Goal: Download file/media

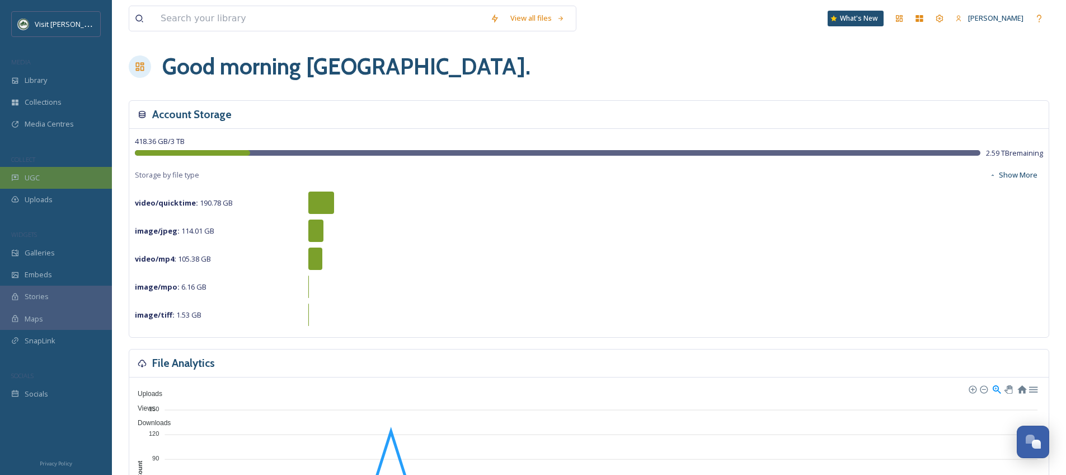
scroll to position [4, 0]
click at [62, 183] on div "UGC" at bounding box center [56, 178] width 112 height 22
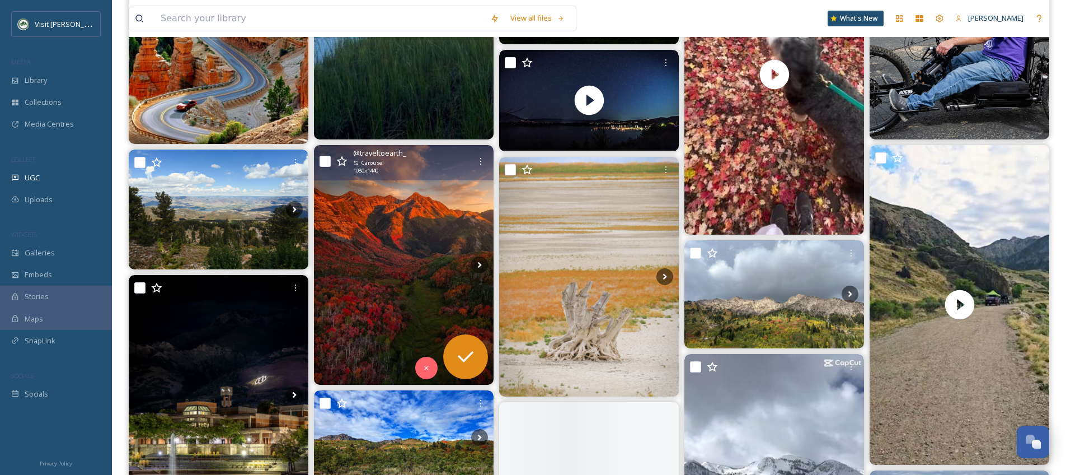
scroll to position [663, 0]
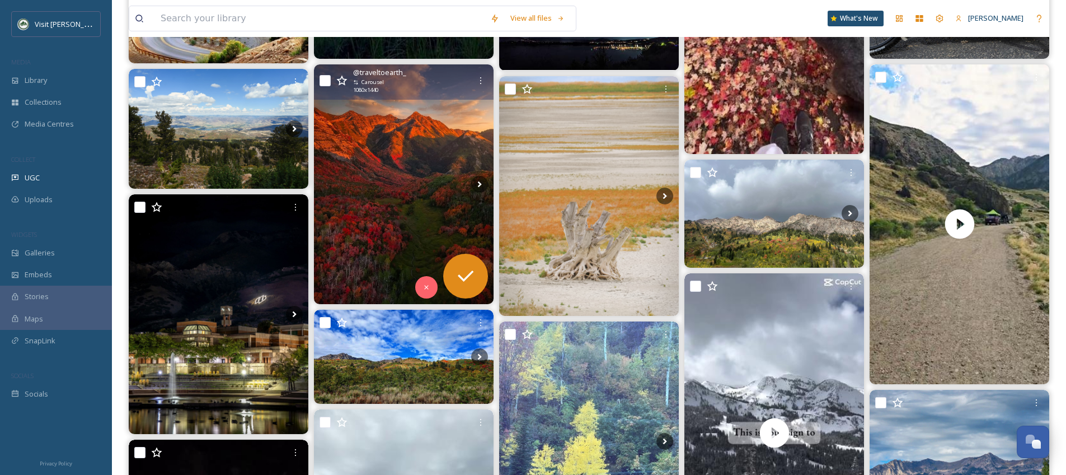
click at [427, 210] on img at bounding box center [404, 183] width 180 height 239
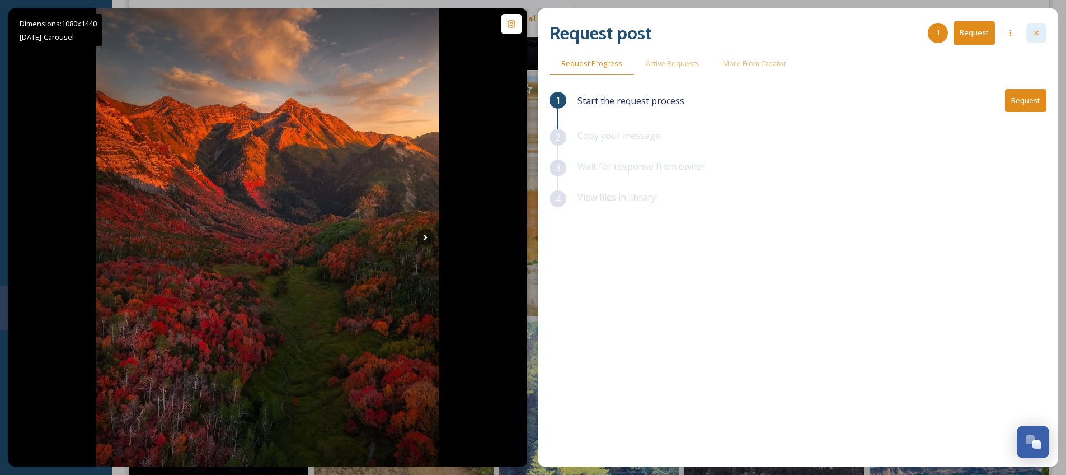
click at [1037, 35] on icon at bounding box center [1036, 33] width 9 height 9
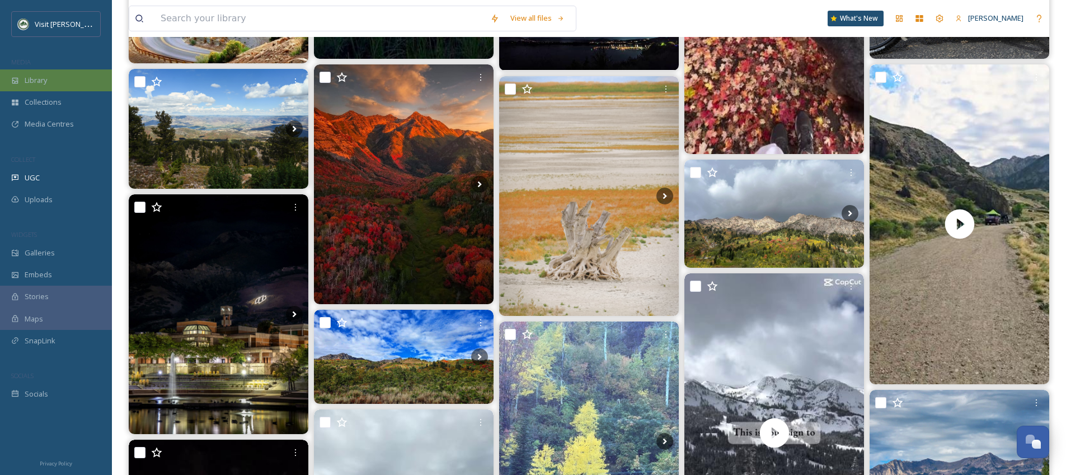
click at [63, 83] on div "Library" at bounding box center [56, 80] width 112 height 22
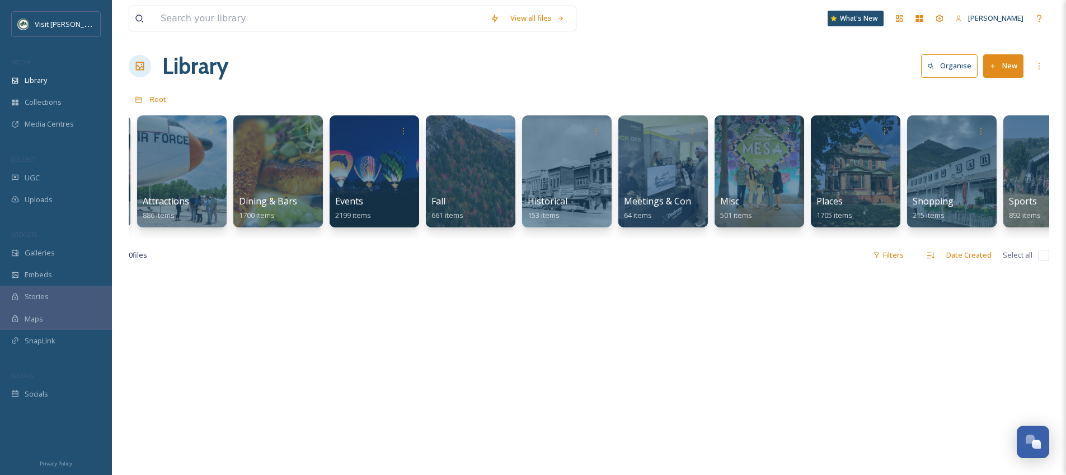
scroll to position [0, 118]
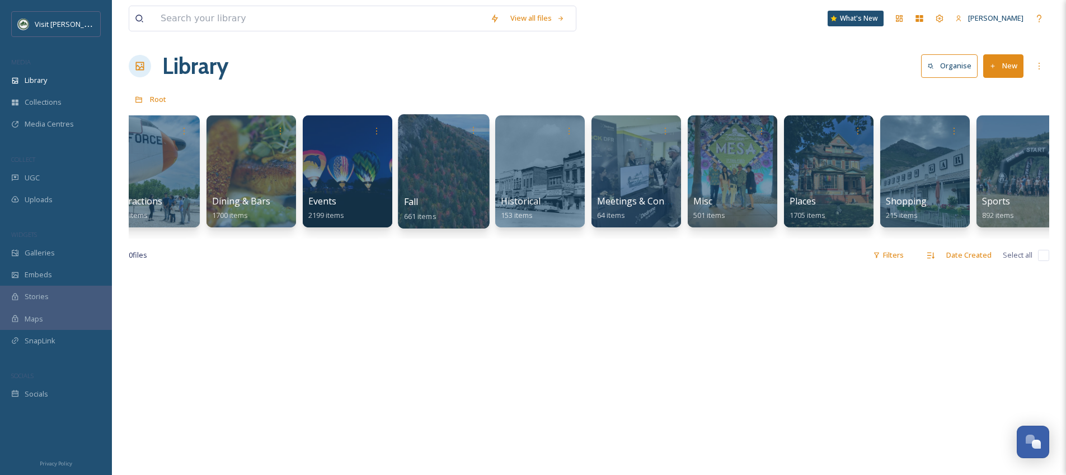
click at [420, 159] on div at bounding box center [443, 171] width 91 height 114
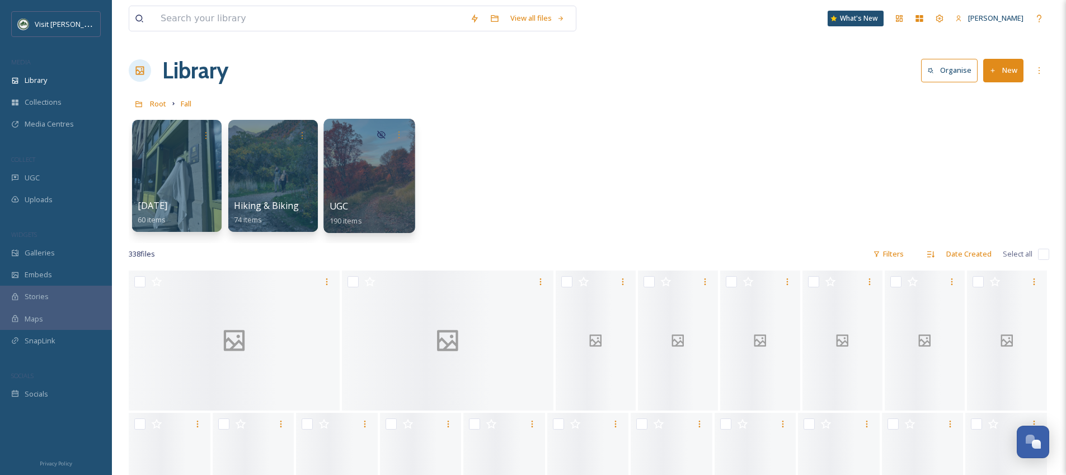
click at [397, 166] on div at bounding box center [368, 176] width 91 height 114
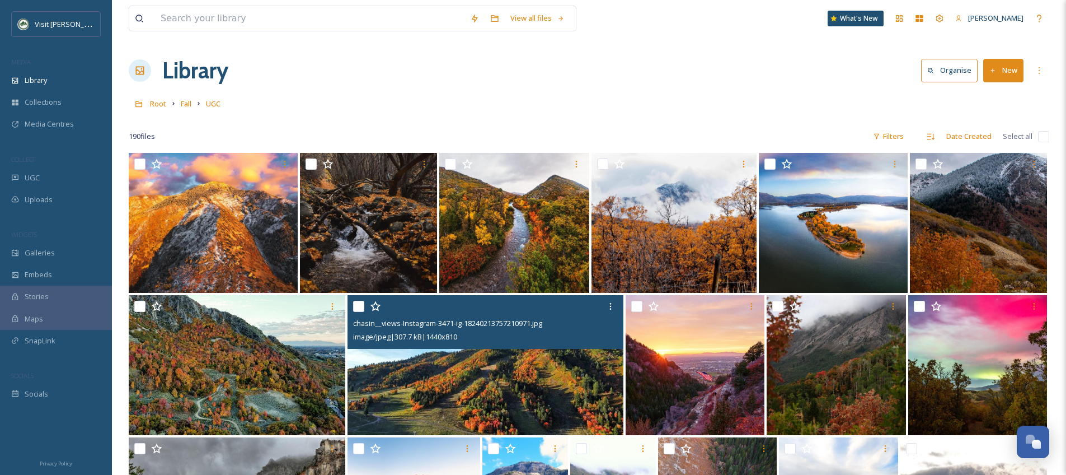
click at [496, 418] on img at bounding box center [485, 365] width 276 height 140
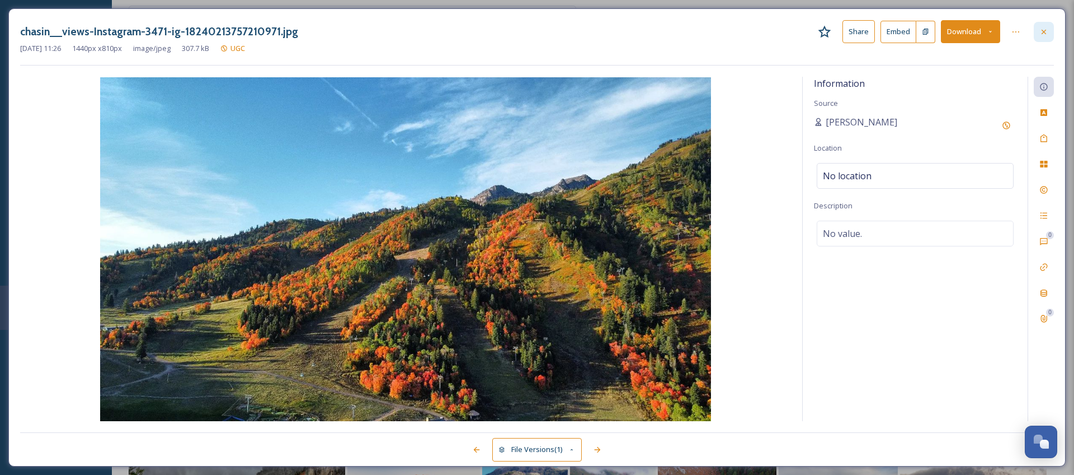
click at [1045, 29] on icon at bounding box center [1044, 31] width 9 height 9
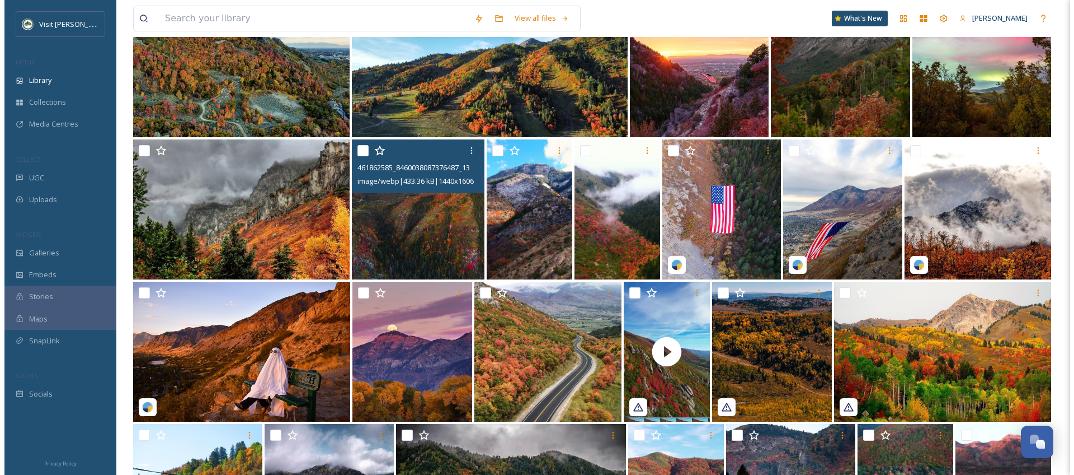
scroll to position [297, 0]
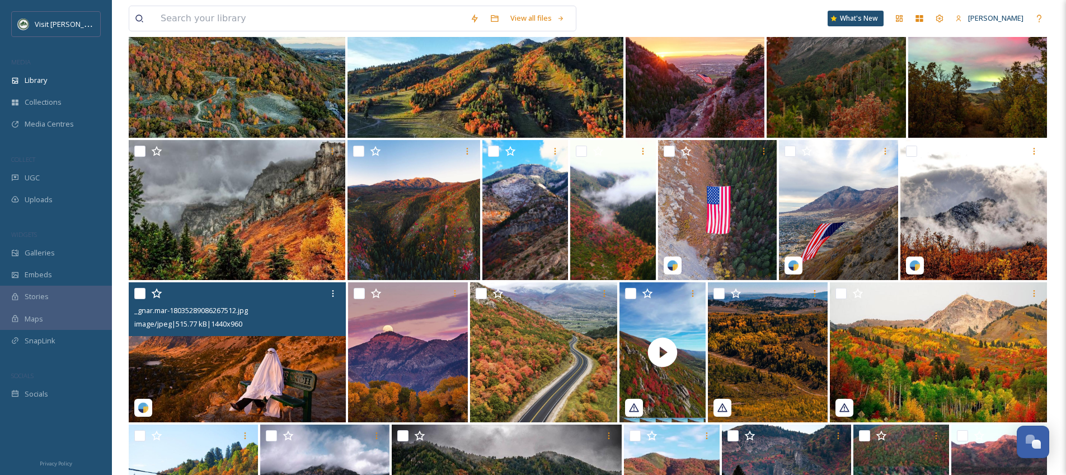
click at [316, 370] on img at bounding box center [237, 352] width 217 height 140
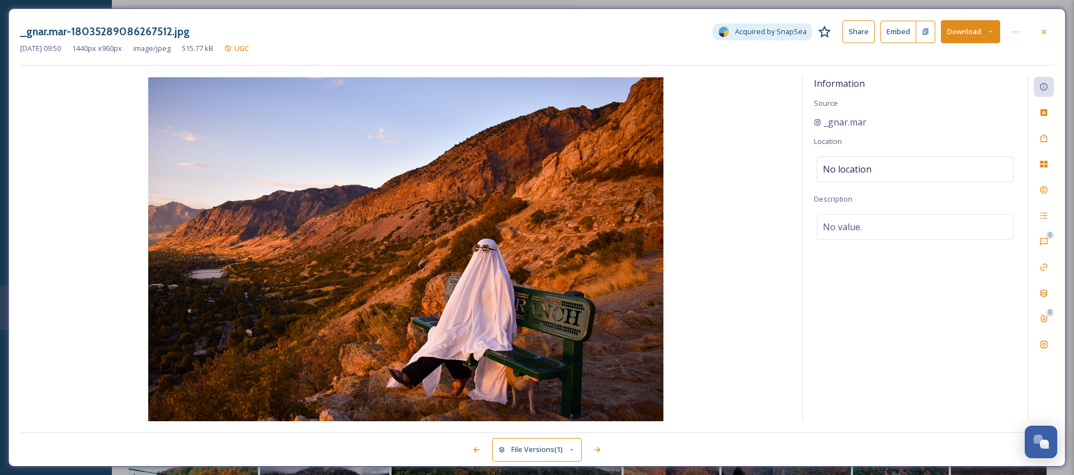
click at [964, 32] on button "Download" at bounding box center [970, 31] width 59 height 23
click at [951, 55] on span "Download Original (1440 x 960)" at bounding box center [942, 57] width 102 height 11
click at [845, 126] on span "_gnar.mar" at bounding box center [845, 121] width 43 height 13
click at [851, 123] on span "_gnar.mar" at bounding box center [845, 121] width 43 height 13
